Goal: Task Accomplishment & Management: Use online tool/utility

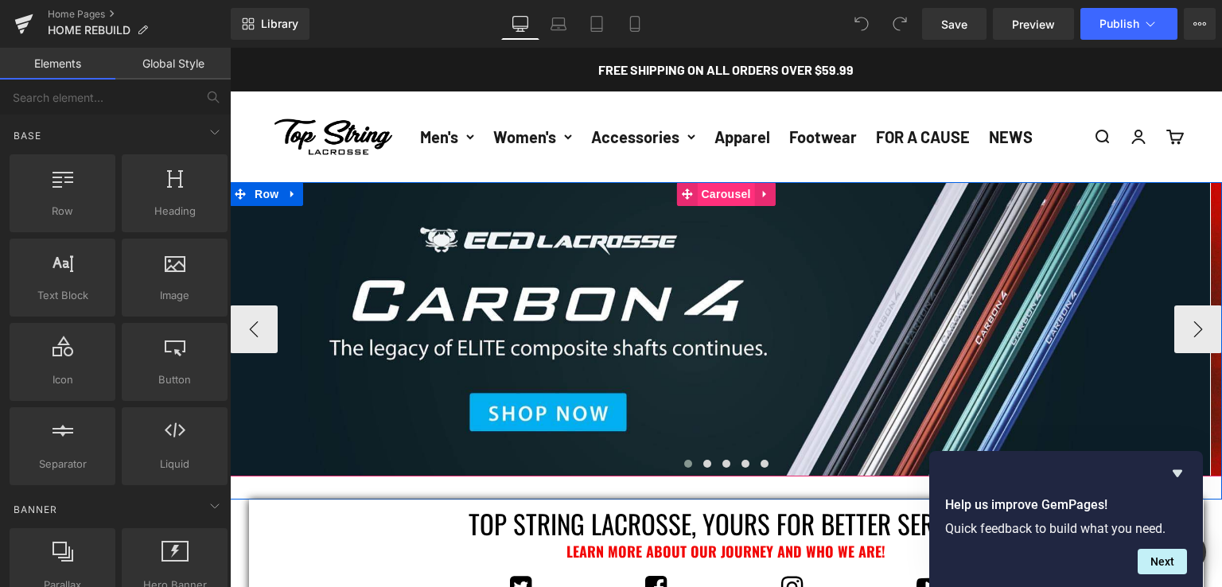
click at [715, 195] on span "Carousel" at bounding box center [725, 194] width 57 height 24
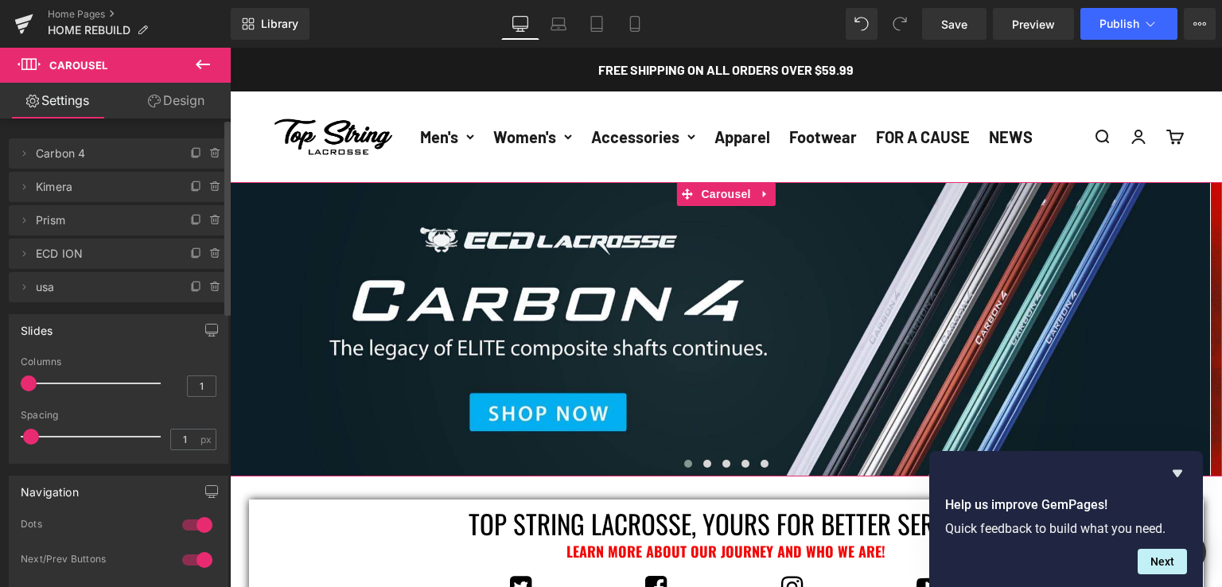
click at [89, 228] on span "Prism" at bounding box center [103, 220] width 134 height 30
click at [106, 219] on span "Prism" at bounding box center [103, 220] width 134 height 30
click at [27, 220] on icon at bounding box center [24, 220] width 13 height 13
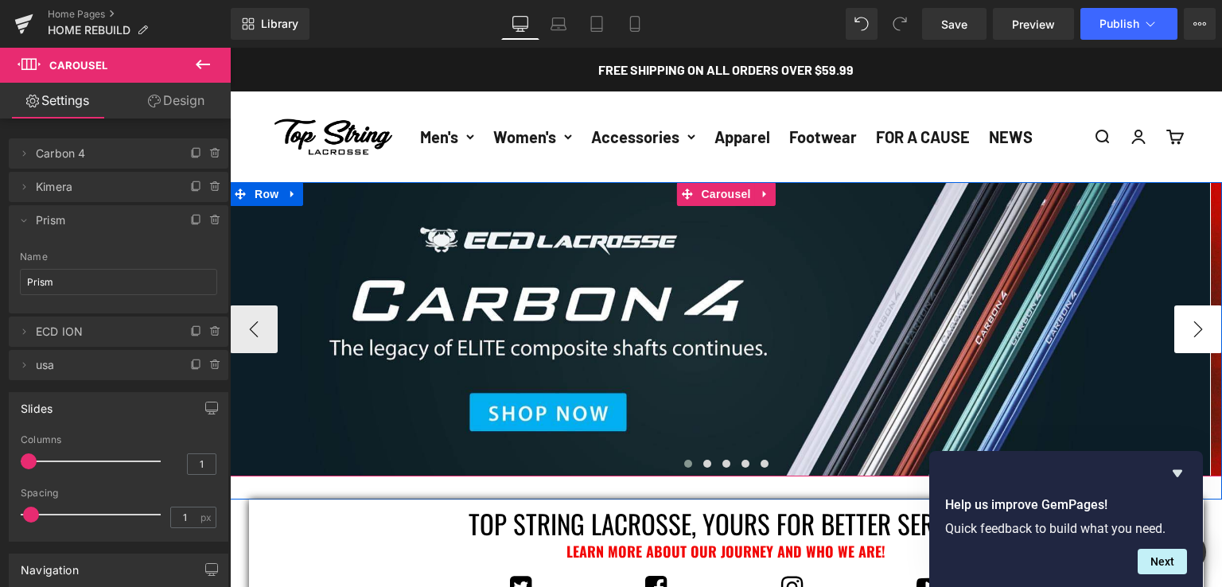
click at [1204, 330] on button "›" at bounding box center [1198, 330] width 48 height 48
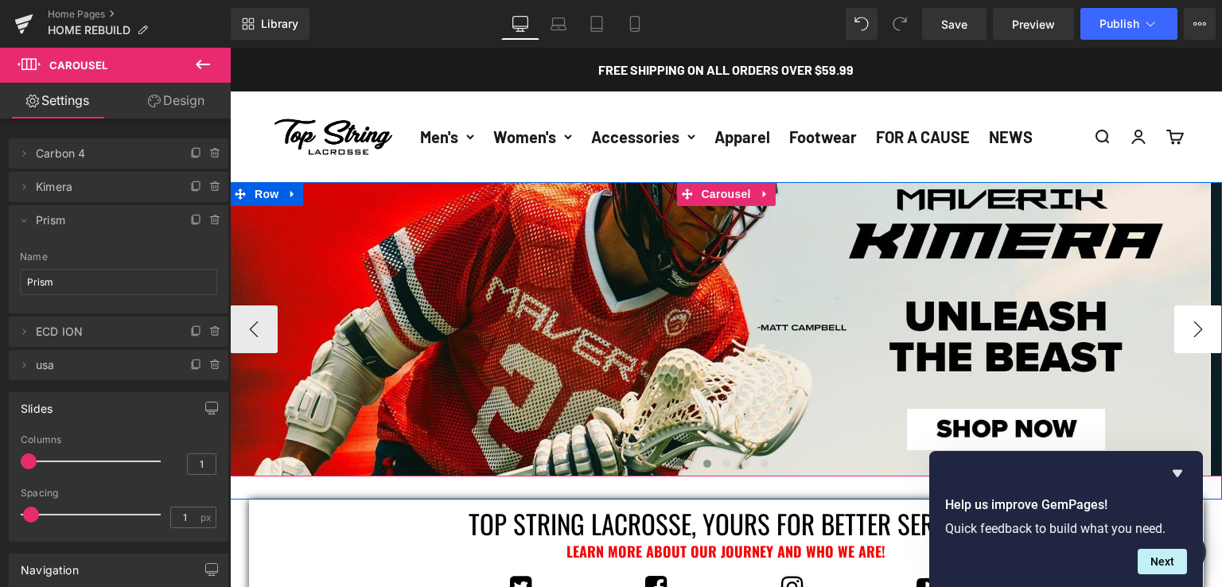
click at [1204, 330] on button "›" at bounding box center [1198, 330] width 48 height 48
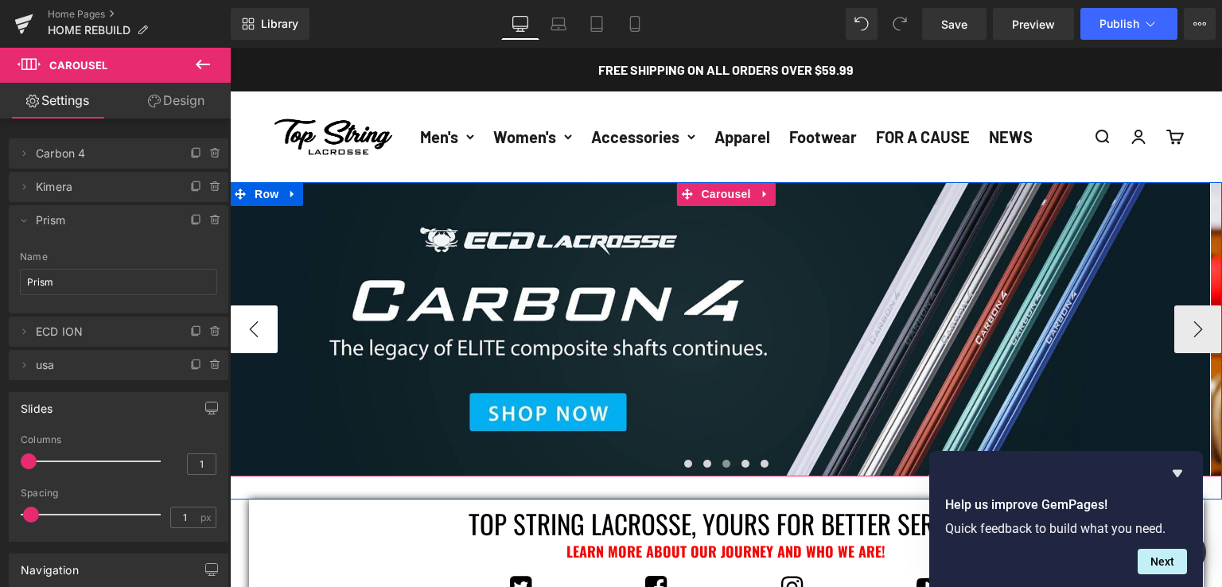
click at [239, 322] on button "‹" at bounding box center [254, 330] width 48 height 48
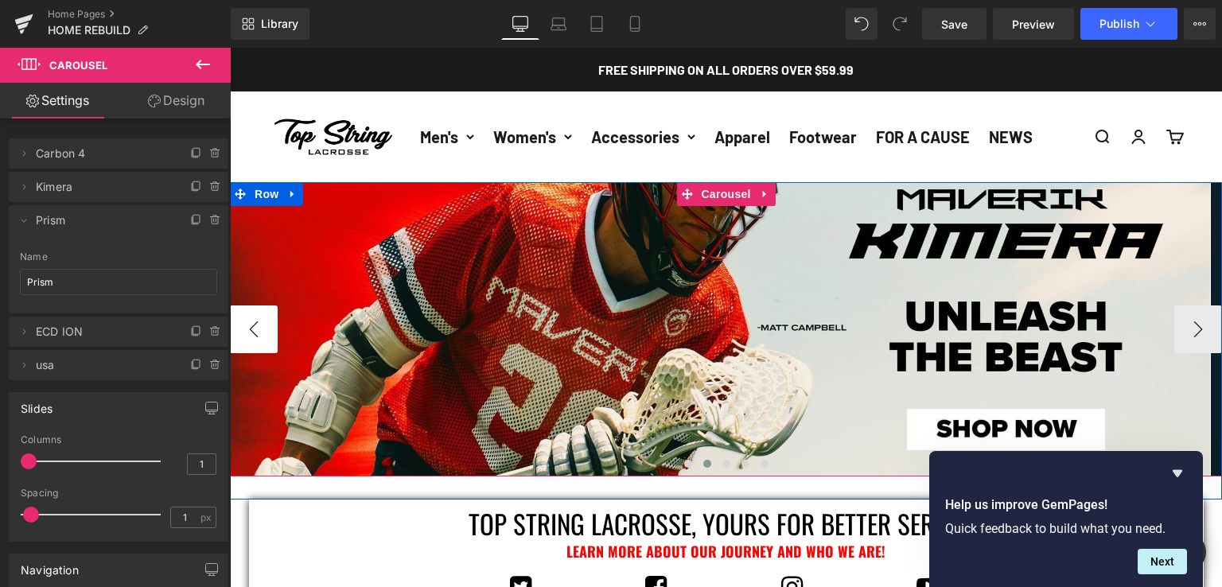
click at [258, 324] on button "‹" at bounding box center [254, 330] width 48 height 48
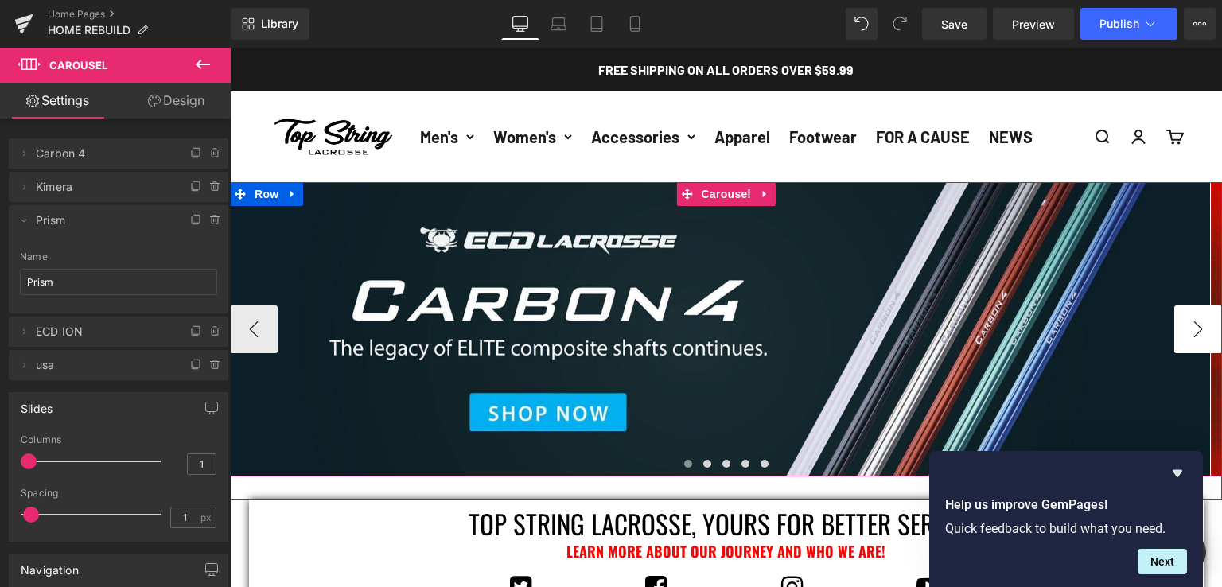
click at [1197, 332] on button "›" at bounding box center [1198, 330] width 48 height 48
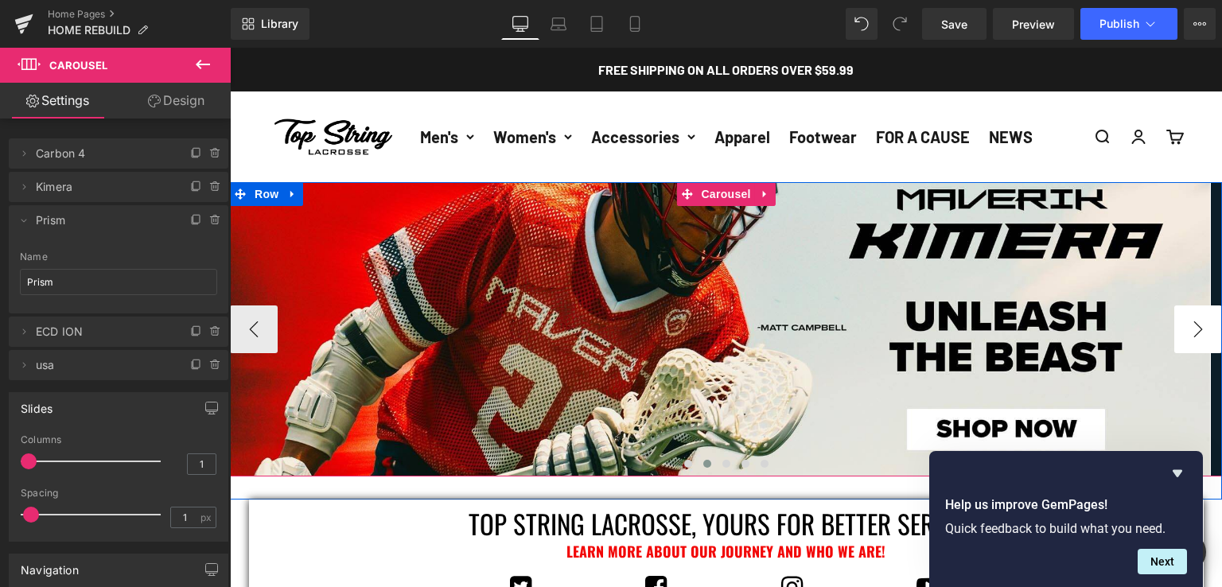
click at [1197, 332] on button "›" at bounding box center [1198, 330] width 48 height 48
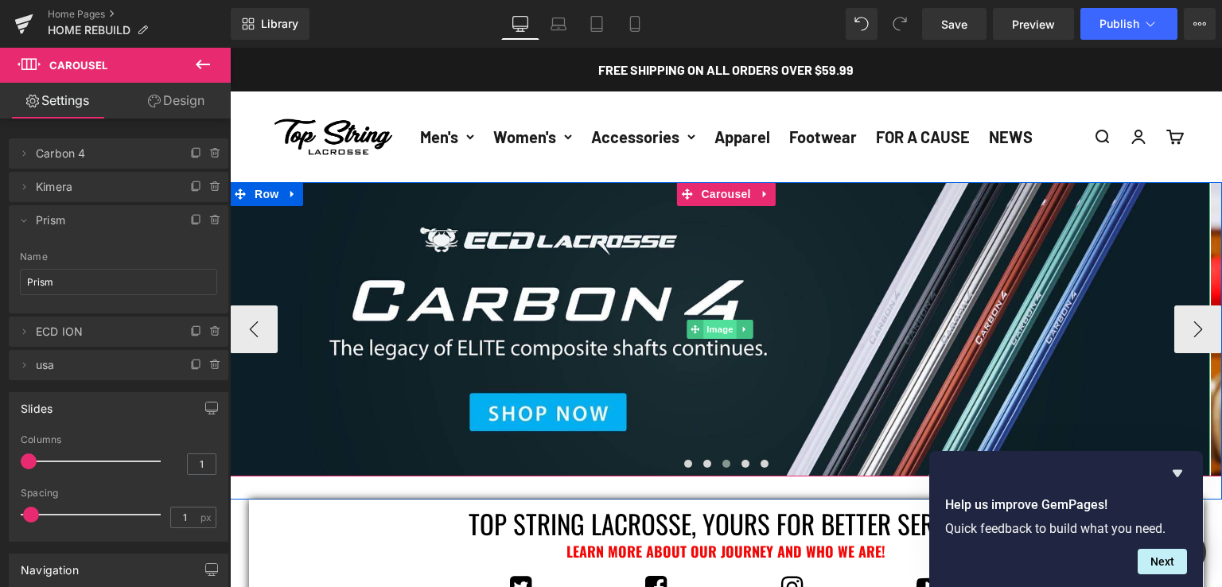
click at [713, 326] on span "Image" at bounding box center [719, 329] width 33 height 19
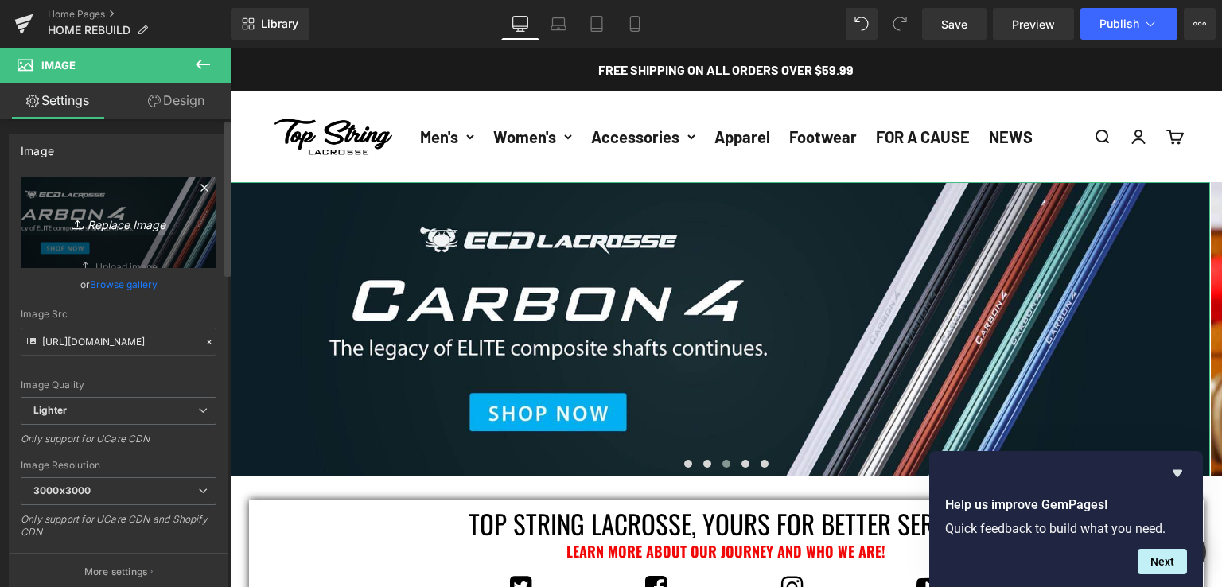
click at [123, 220] on icon "Replace Image" at bounding box center [118, 222] width 127 height 20
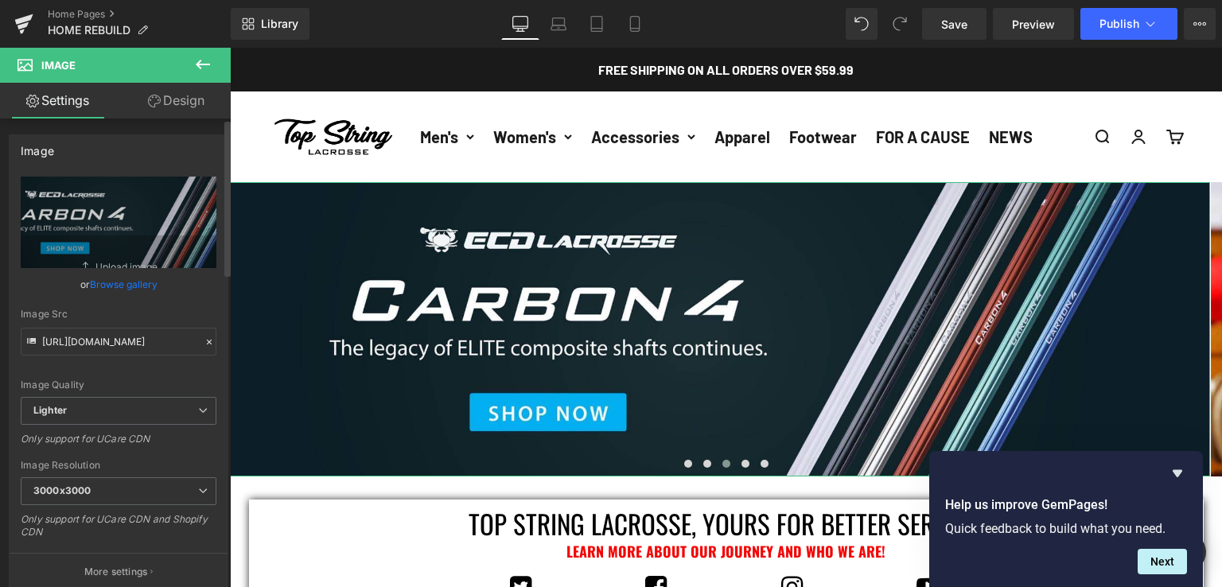
click at [136, 275] on link "Browse gallery" at bounding box center [124, 285] width 68 height 28
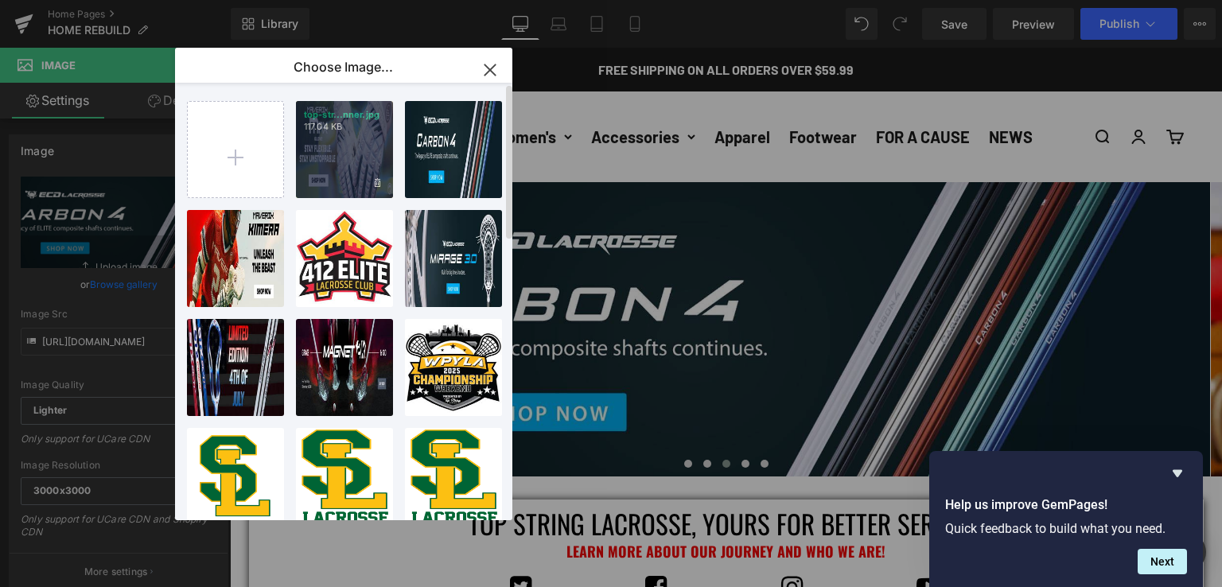
click at [324, 156] on div "top-str...nner.jpg 117.04 KB" at bounding box center [344, 149] width 97 height 97
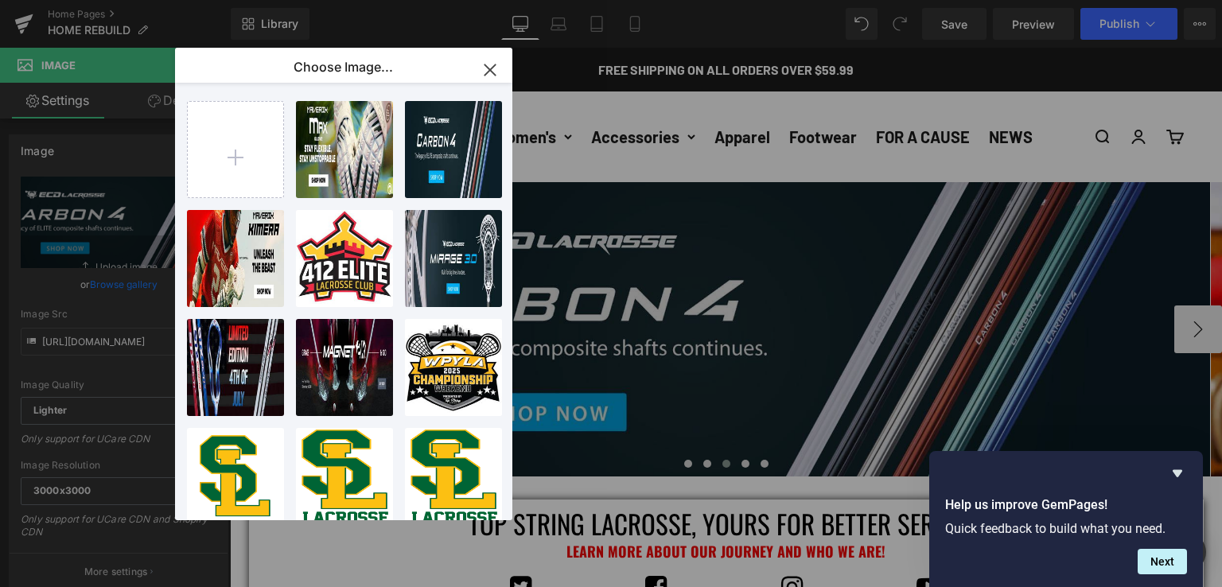
type input "[URL][DOMAIN_NAME]"
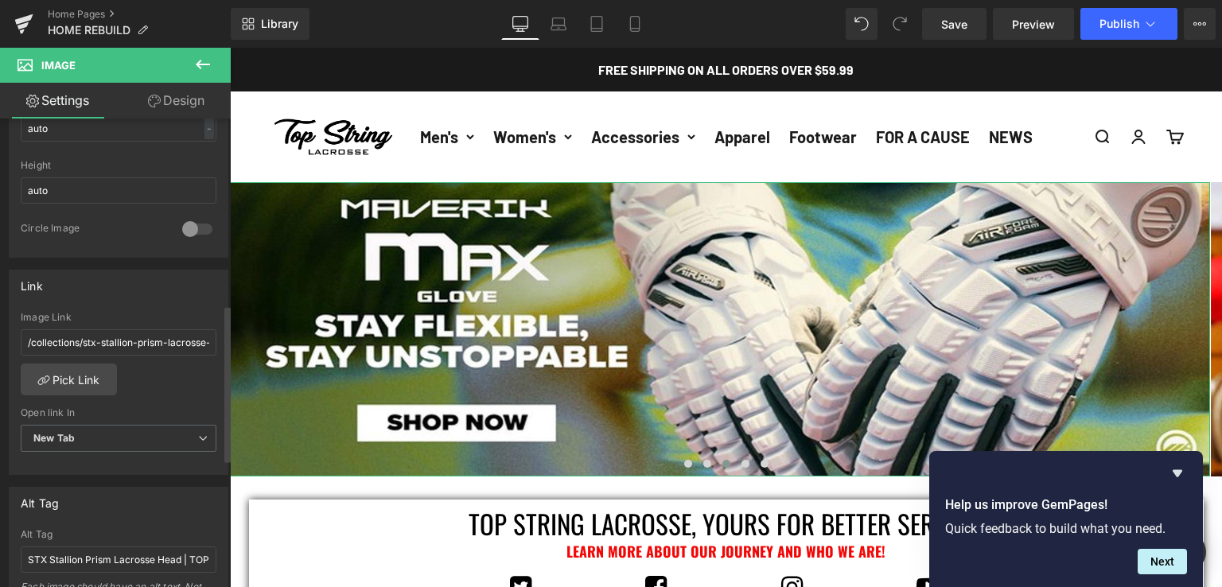
scroll to position [557, 0]
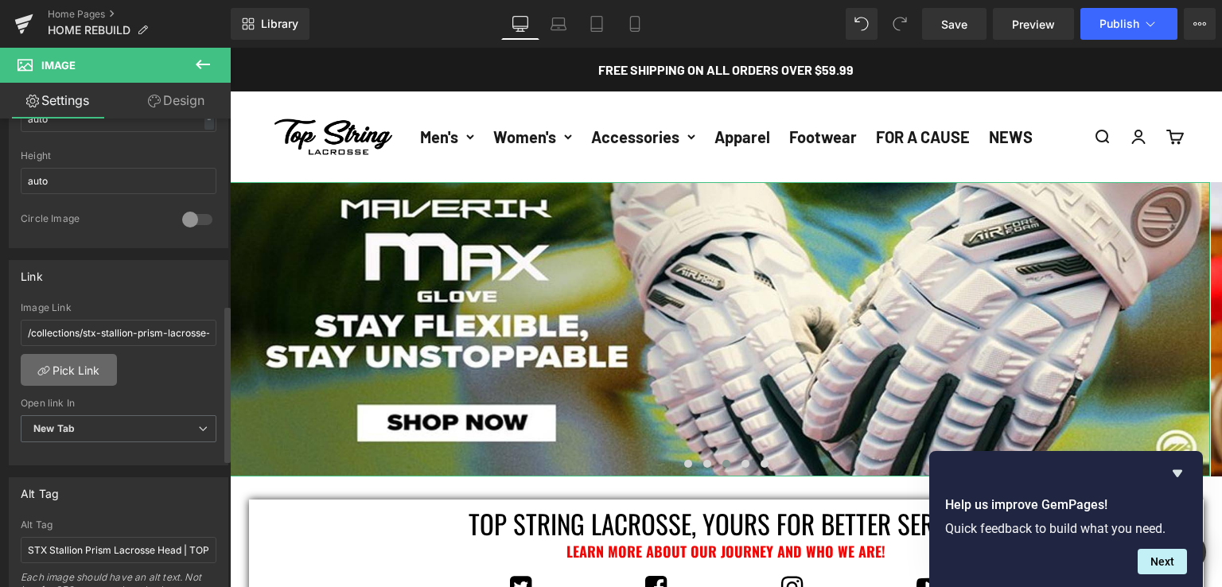
click at [67, 366] on link "Pick Link" at bounding box center [69, 370] width 96 height 32
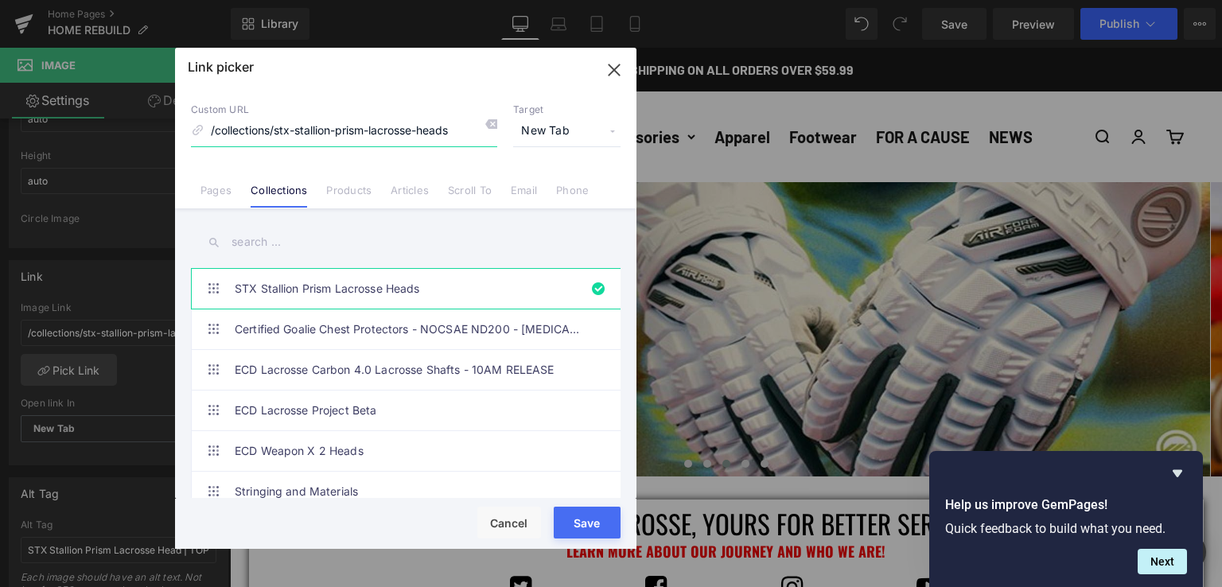
drag, startPoint x: 460, startPoint y: 134, endPoint x: 0, endPoint y: 134, distance: 459.9
click at [0, 134] on div "Link picker Back to Library Insert Custom URL /collections/stx-stallion-prism-l…" at bounding box center [611, 293] width 1222 height 587
click at [201, 188] on link "Pages" at bounding box center [216, 196] width 31 height 24
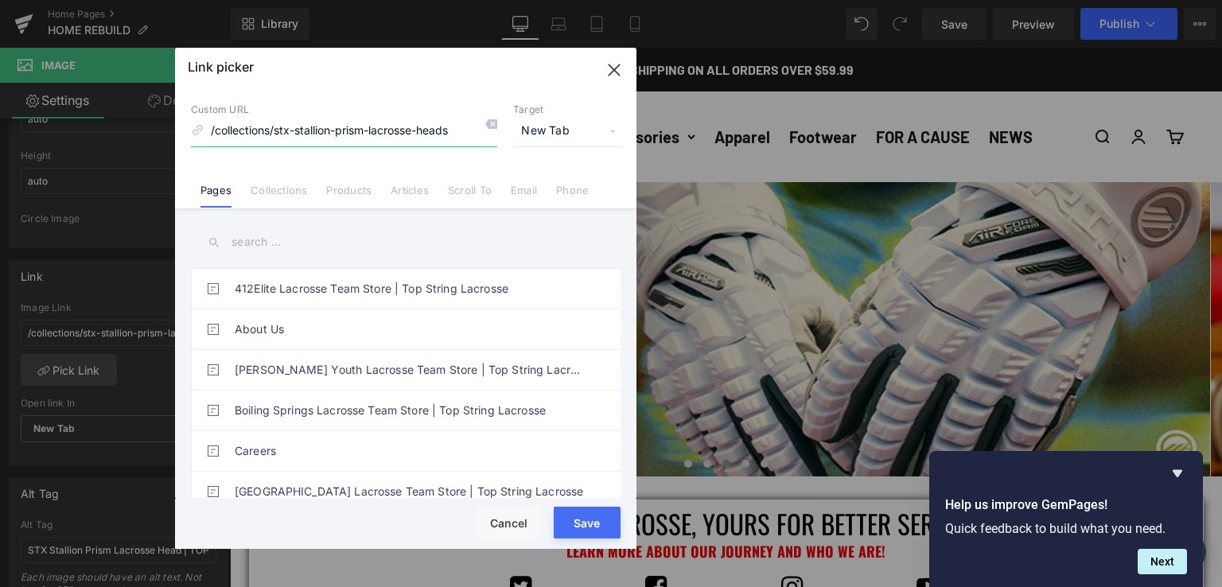
click at [270, 132] on input "/collections/stx-stallion-prism-lacrosse-heads" at bounding box center [344, 131] width 306 height 30
type input "max gl"
click at [325, 190] on li "Products" at bounding box center [349, 184] width 64 height 28
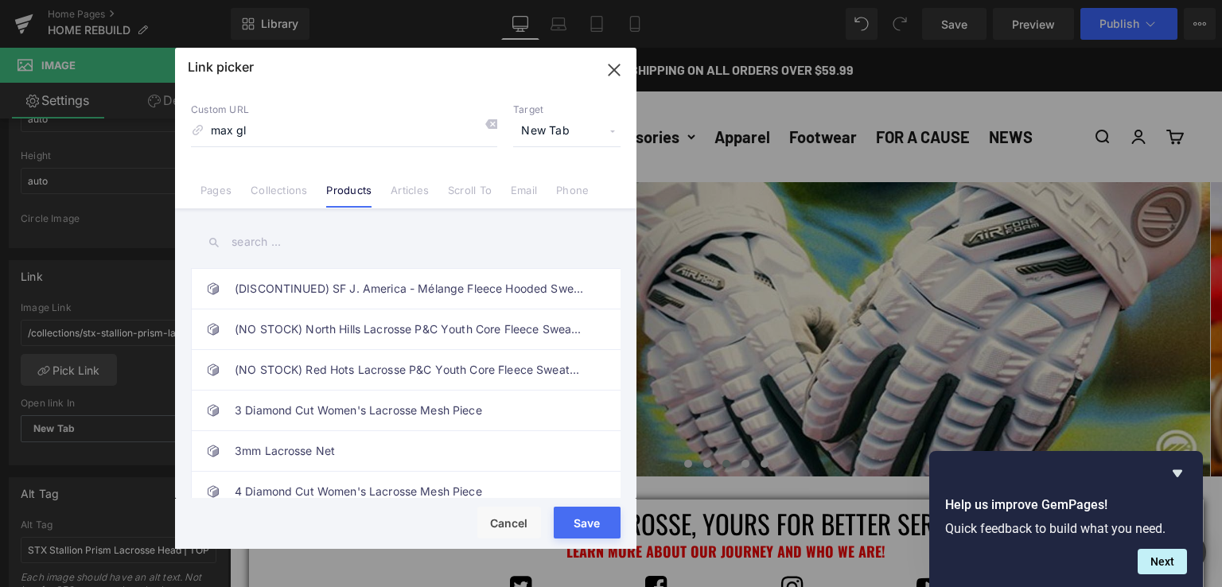
click at [284, 241] on input "text" at bounding box center [406, 242] width 430 height 36
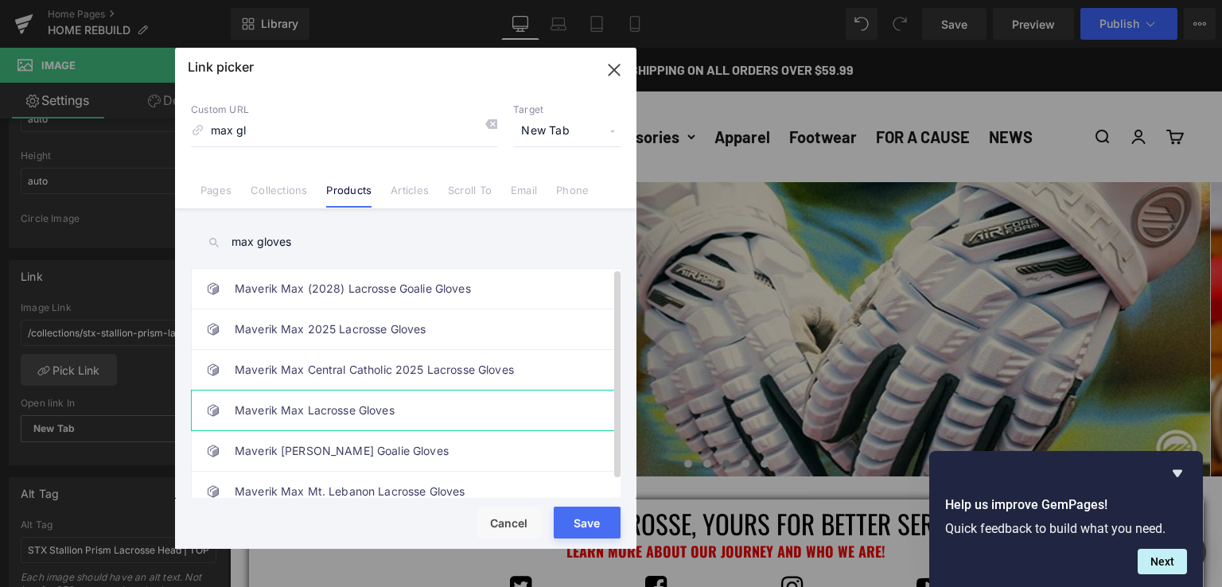
type input "max gloves"
click at [395, 405] on link "Maverik Max Lacrosse Gloves" at bounding box center [410, 411] width 350 height 40
type input "/products/maverik-max-2028-lacrosse-gloves"
click at [567, 507] on button "Save" at bounding box center [587, 523] width 67 height 32
type input "/products/maverik-max-2028-lacrosse-gloves"
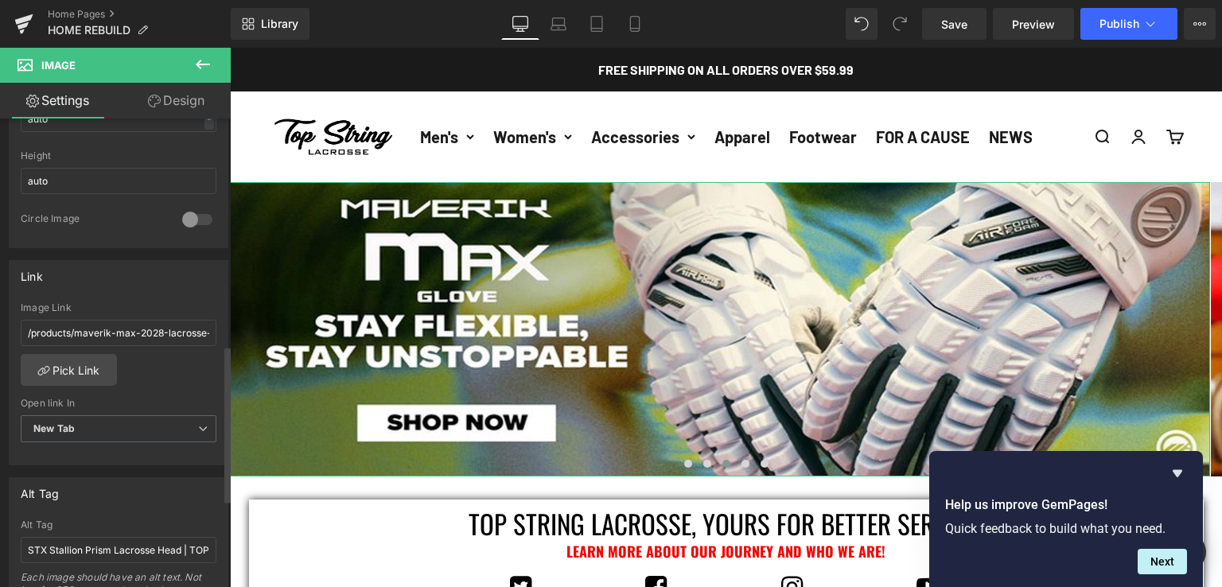
scroll to position [716, 0]
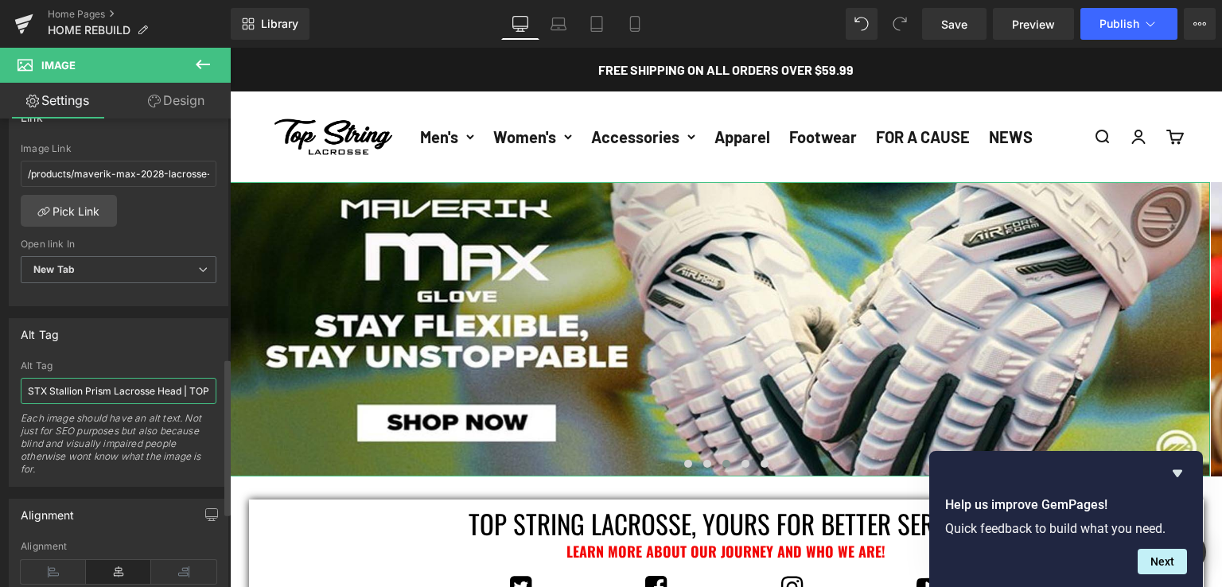
drag, startPoint x: 180, startPoint y: 389, endPoint x: 0, endPoint y: 370, distance: 180.8
click at [0, 370] on div "Alt Tag STX Stallion Prism Lacrosse Head | TOP STRING LACROSSE Alt Tag STX Stal…" at bounding box center [119, 396] width 238 height 181
click at [141, 387] on input "Maverik Max Lacrosse GLoves | TOP STRING LACROSSE" at bounding box center [119, 391] width 196 height 26
type input "Maverik Max Lacrosse Gloves | TOP STRING LACROSSE"
click at [972, 29] on link "Save" at bounding box center [954, 24] width 64 height 32
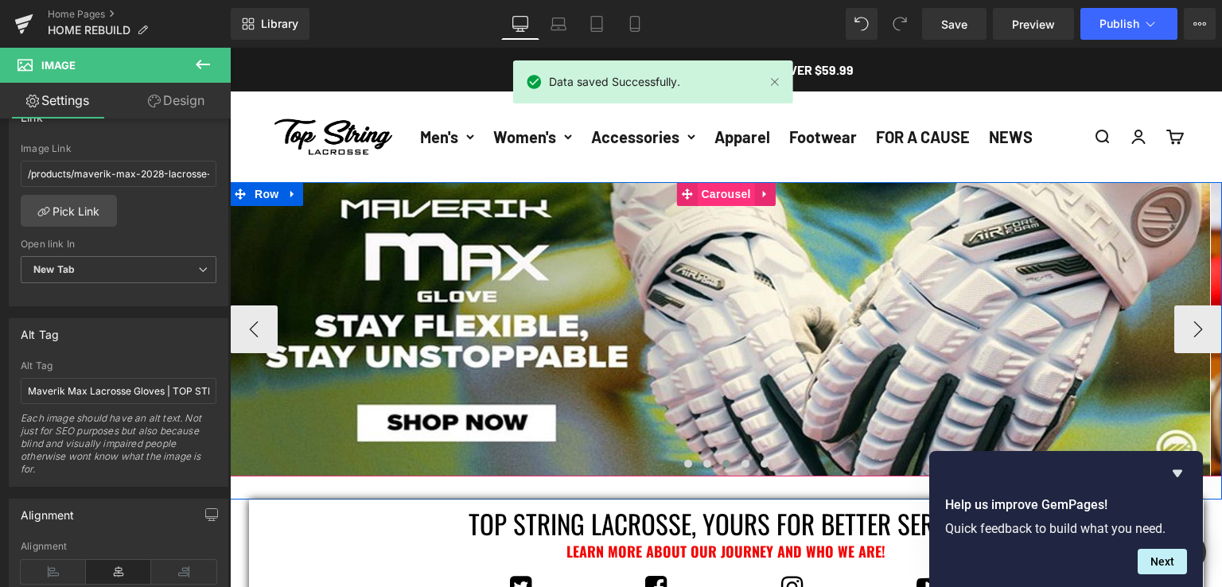
click at [719, 186] on span "Carousel" at bounding box center [725, 194] width 57 height 24
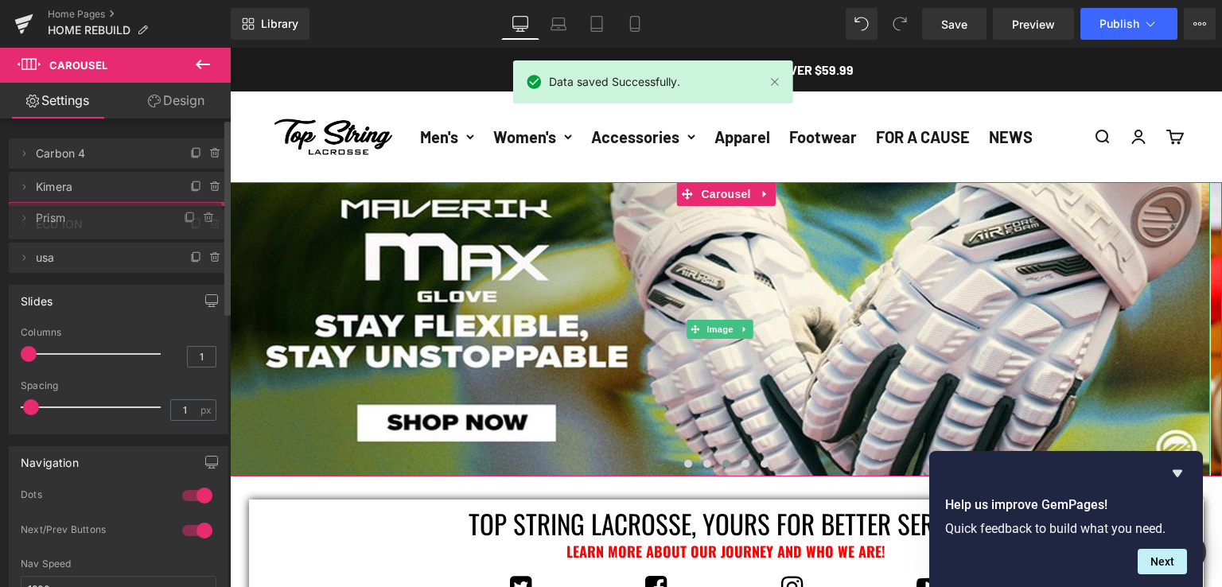
drag, startPoint x: 67, startPoint y: 223, endPoint x: 48, endPoint y: 220, distance: 19.2
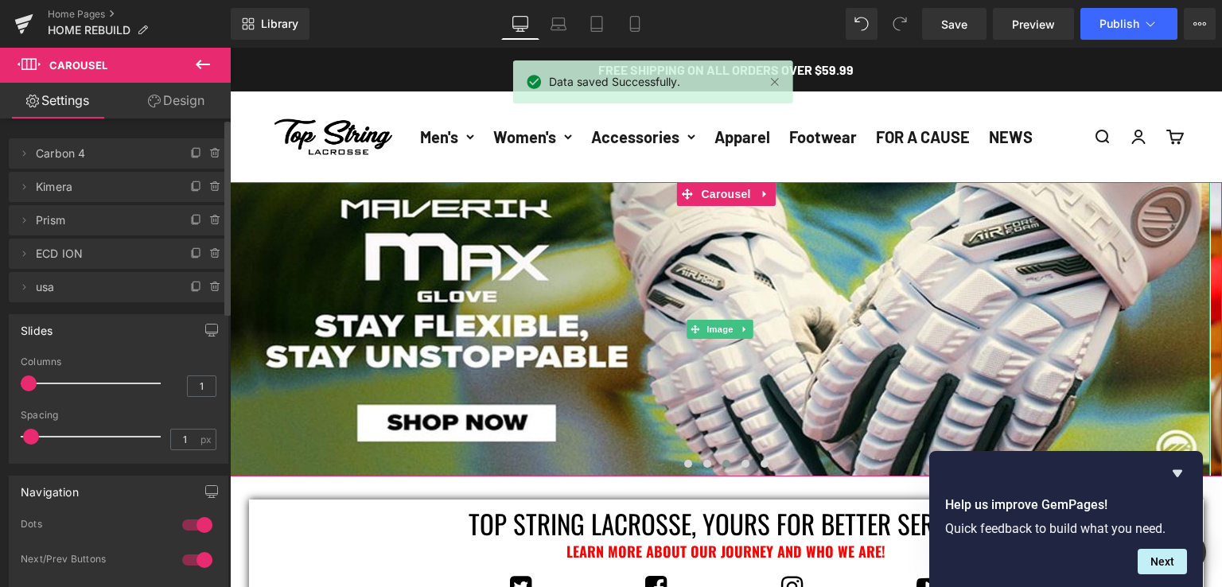
click at [53, 220] on span "Prism" at bounding box center [103, 220] width 134 height 30
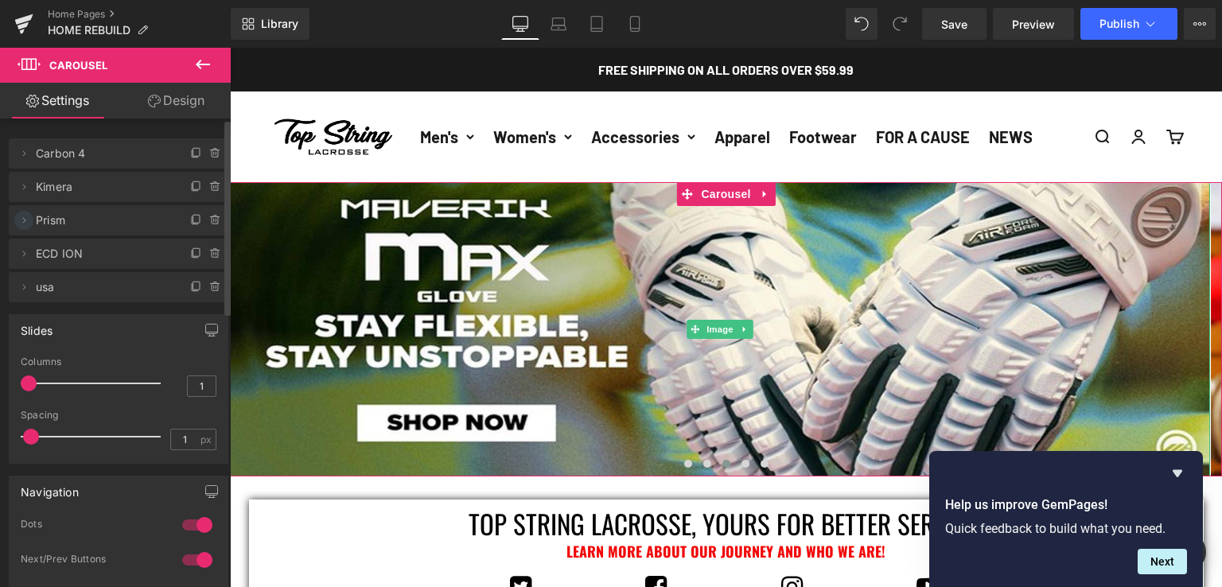
click at [29, 220] on span at bounding box center [23, 220] width 19 height 19
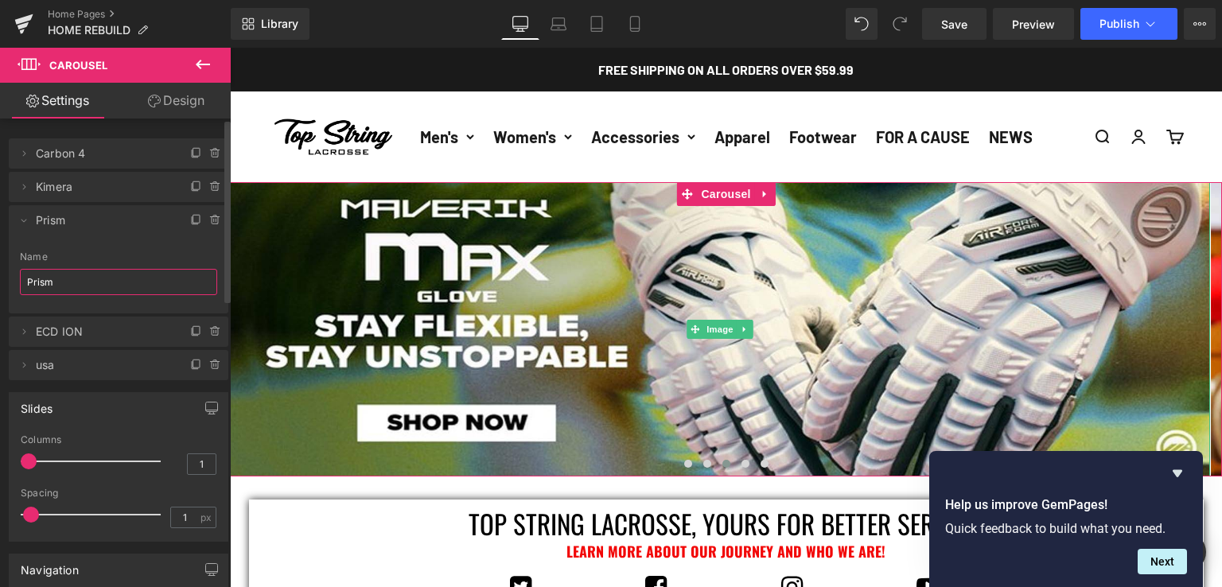
drag, startPoint x: 75, startPoint y: 280, endPoint x: 0, endPoint y: 281, distance: 74.8
click at [0, 281] on div "Delete Cancel Carbon 4 Carbon 4 Name Carbon 4 Delete Cancel [PERSON_NAME] Name …" at bounding box center [119, 252] width 238 height 258
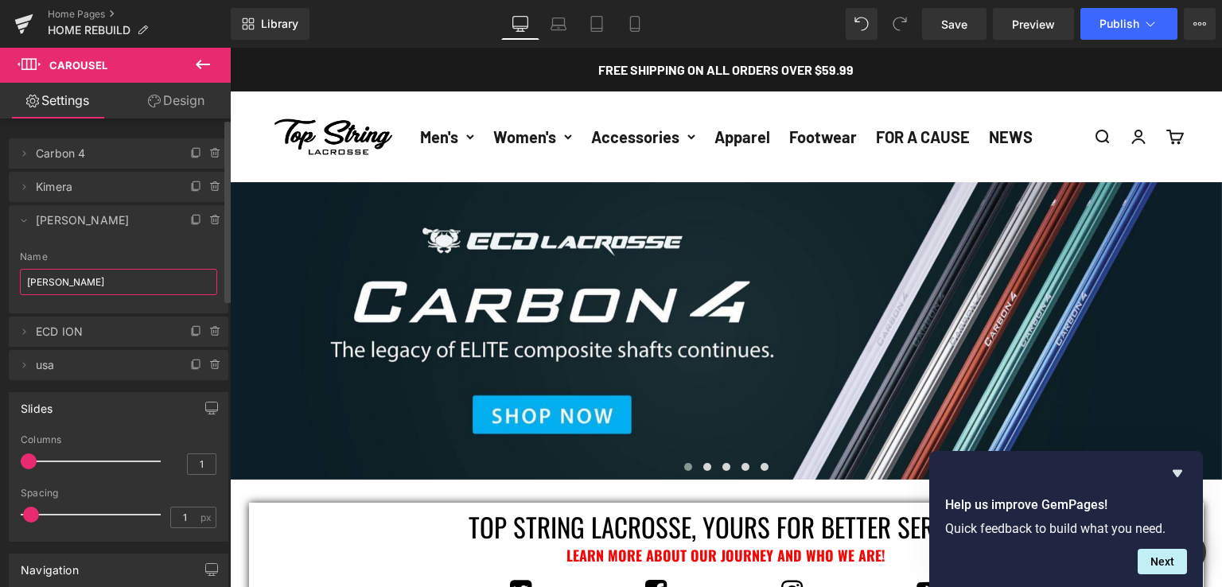
type input "[PERSON_NAME]"
click at [13, 212] on li "Delete Cancel Max Gloves Max Gloves Name Max Gloves" at bounding box center [119, 259] width 220 height 108
click at [27, 224] on icon at bounding box center [24, 220] width 13 height 13
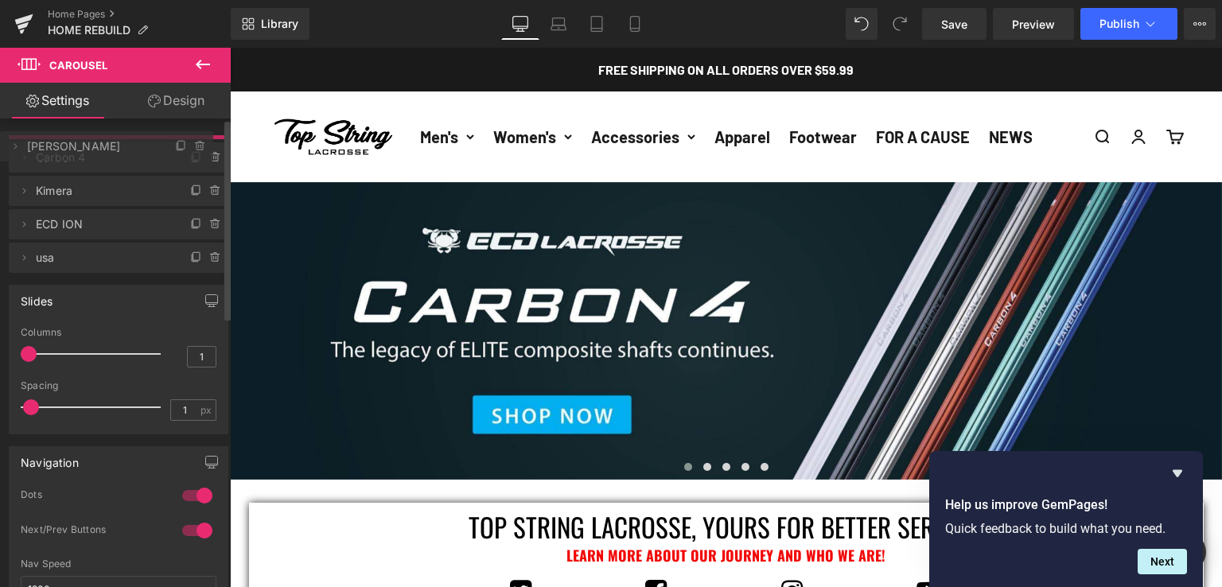
drag, startPoint x: 115, startPoint y: 221, endPoint x: 118, endPoint y: 147, distance: 74.1
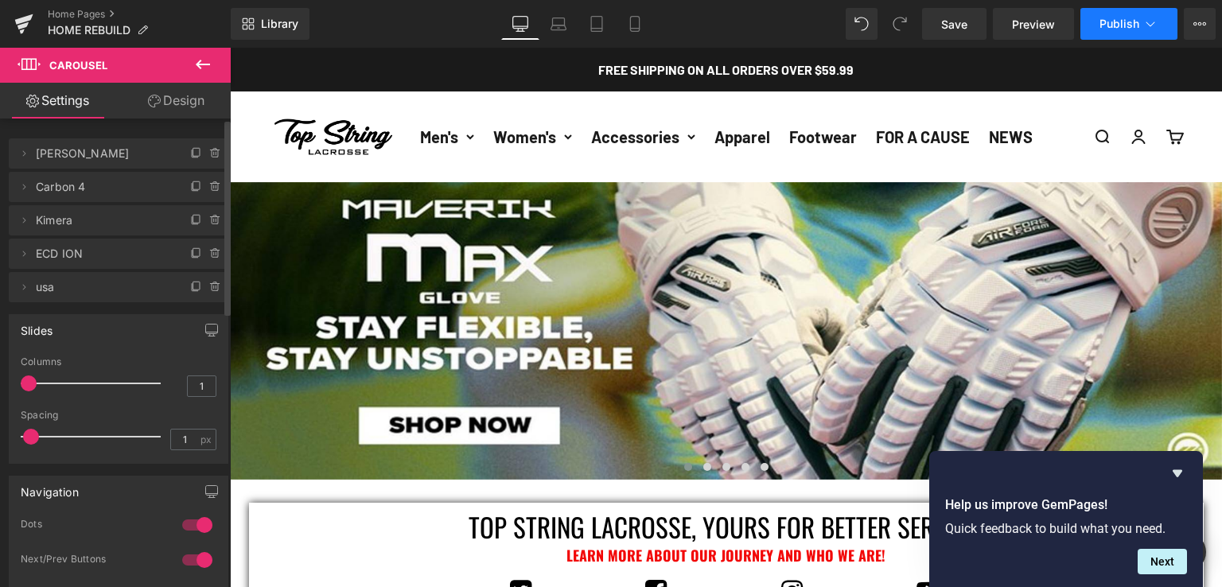
click at [1125, 29] on span "Publish" at bounding box center [1120, 24] width 40 height 13
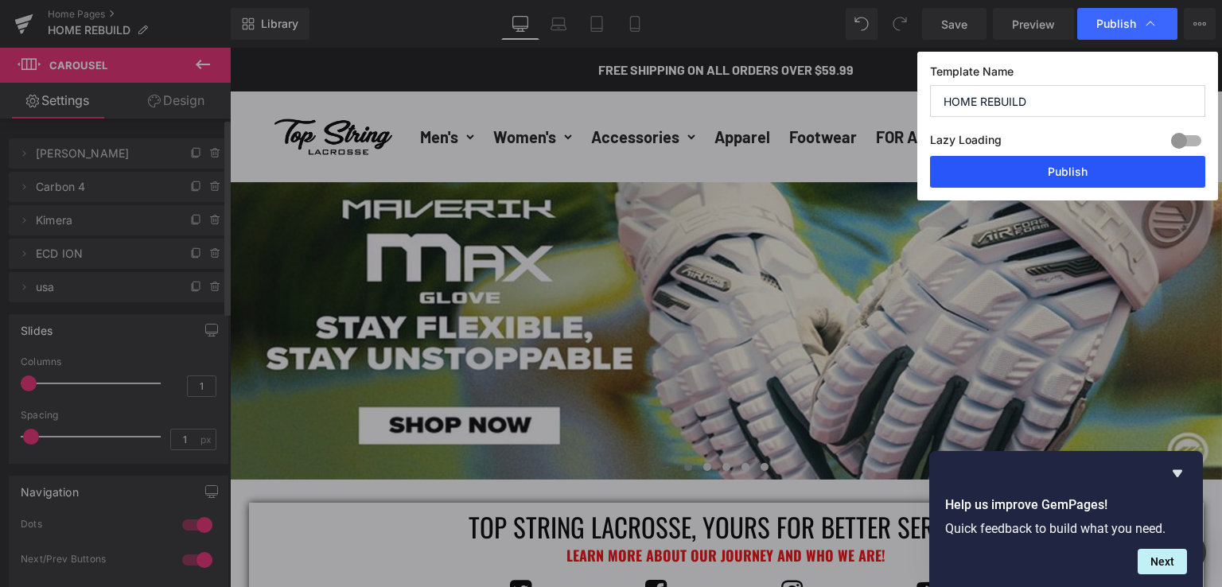
click at [1057, 173] on button "Publish" at bounding box center [1067, 172] width 275 height 32
